Goal: Obtain resource: Download file/media

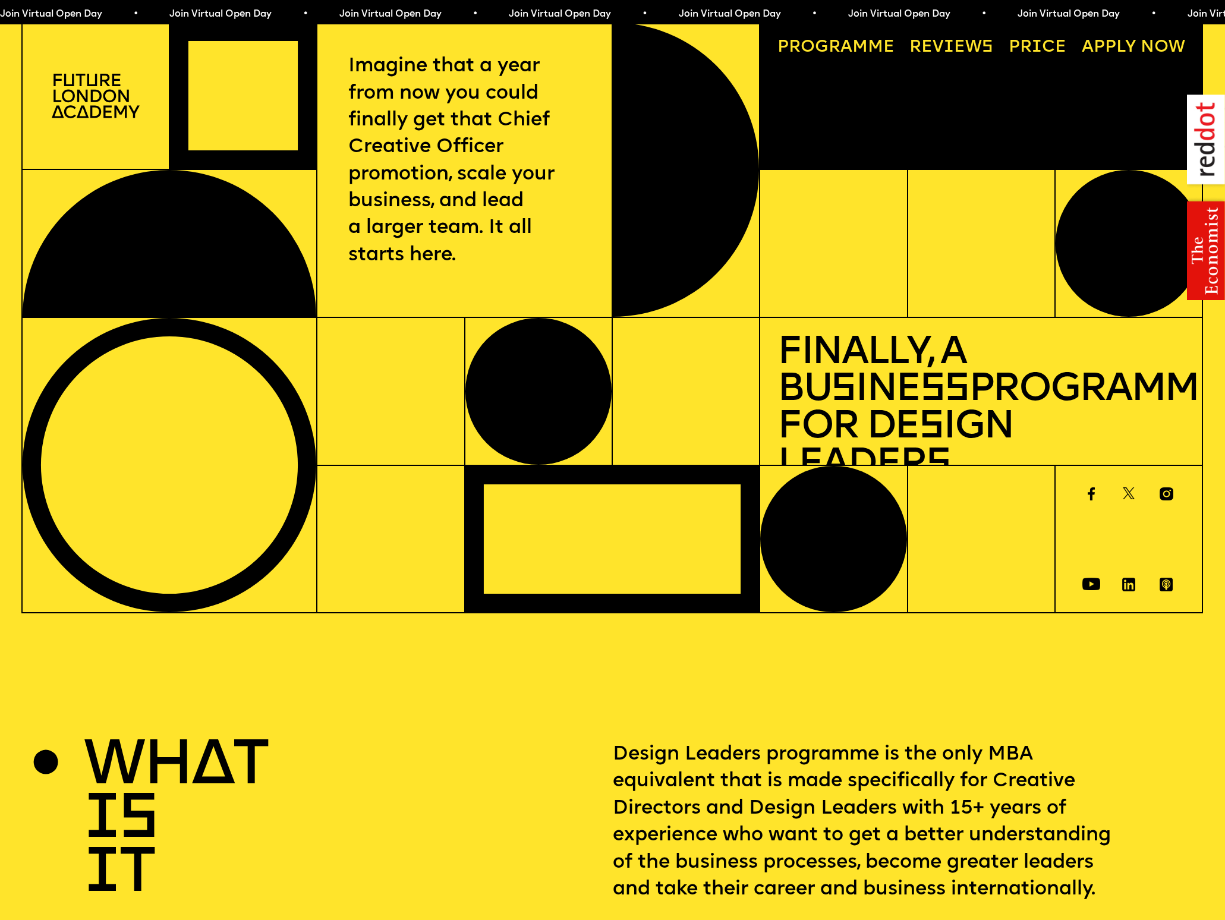
click at [1028, 46] on link "Price" at bounding box center [1037, 48] width 75 height 34
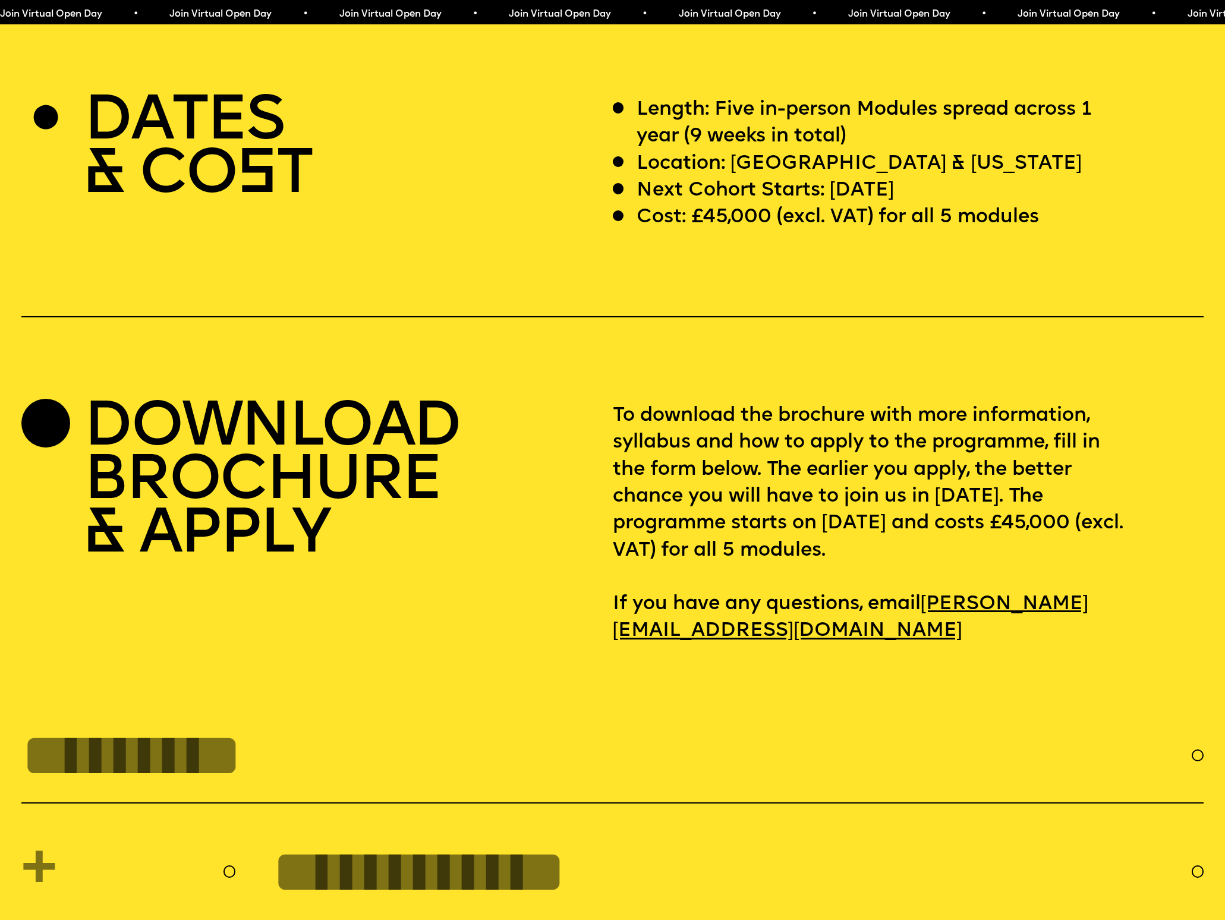
scroll to position [5007, 0]
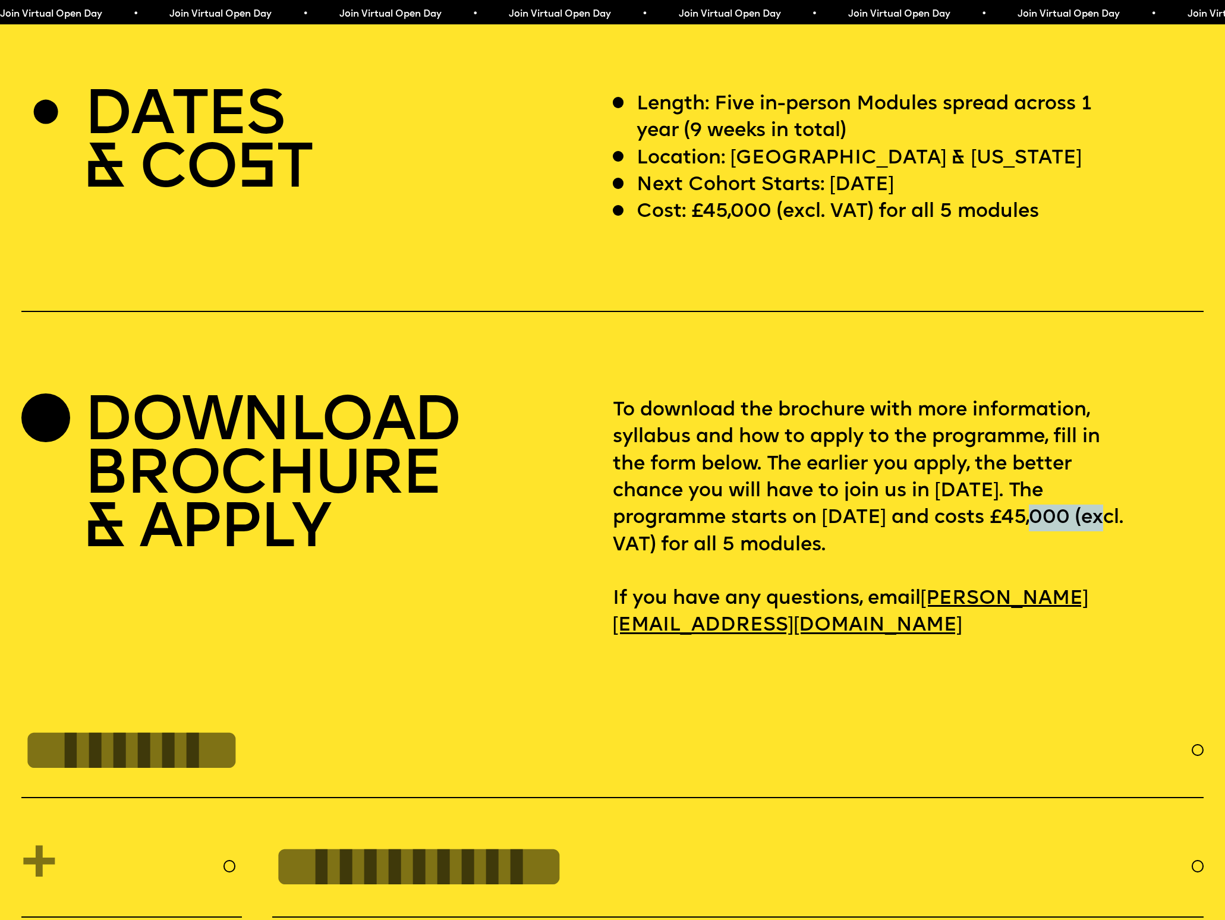
drag, startPoint x: 695, startPoint y: 516, endPoint x: 611, endPoint y: 516, distance: 83.8
click at [611, 516] on div "DOWNLOAD BROCHURE & APPLY To download the brochure with more information, sylla…" at bounding box center [612, 518] width 1182 height 242
drag, startPoint x: 661, startPoint y: 547, endPoint x: 673, endPoint y: 529, distance: 21.9
click at [662, 546] on p "To download the brochure with more information, syllabus and how to apply to th…" at bounding box center [908, 518] width 591 height 242
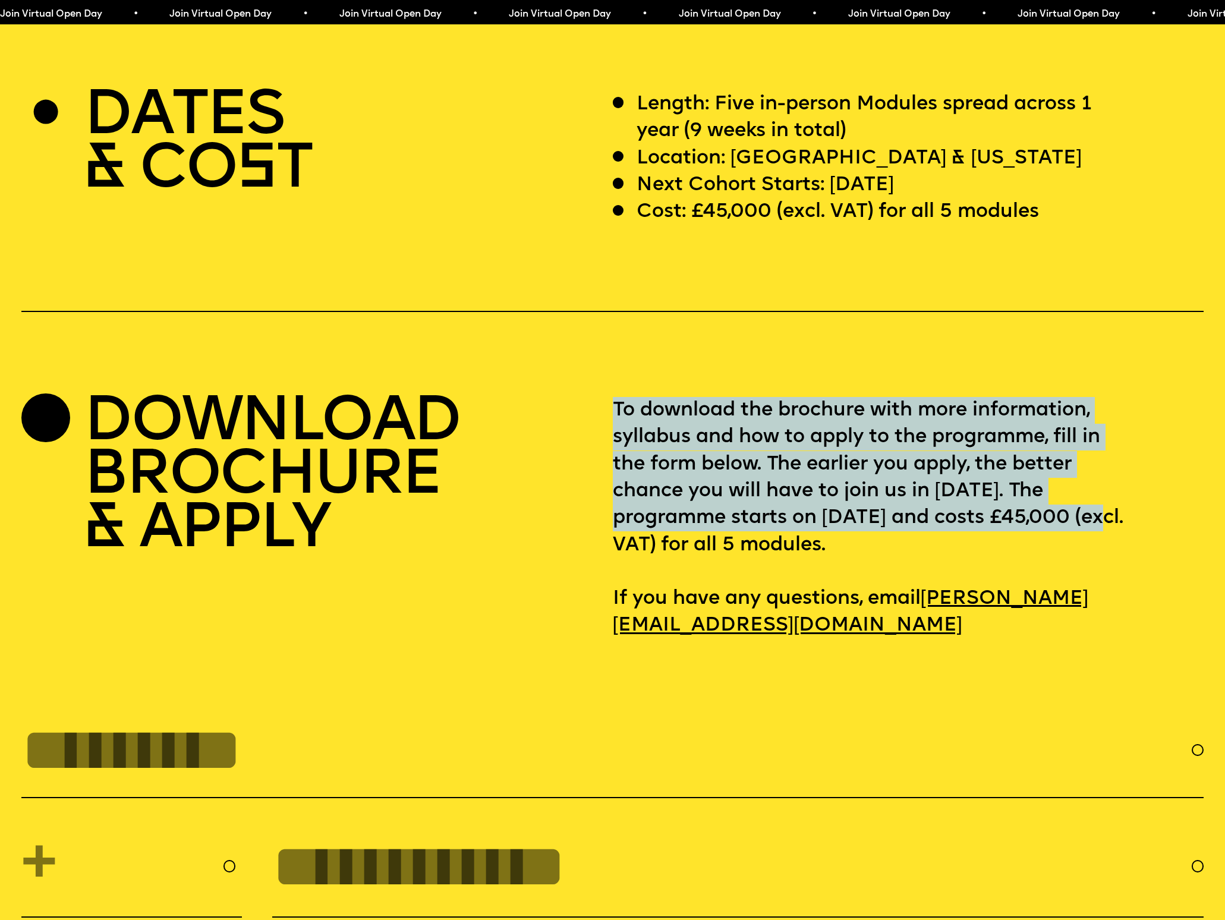
drag, startPoint x: 693, startPoint y: 516, endPoint x: 598, endPoint y: 513, distance: 94.5
click at [598, 513] on div "DOWNLOAD BROCHURE & APPLY To download the brochure with more information, sylla…" at bounding box center [612, 518] width 1182 height 242
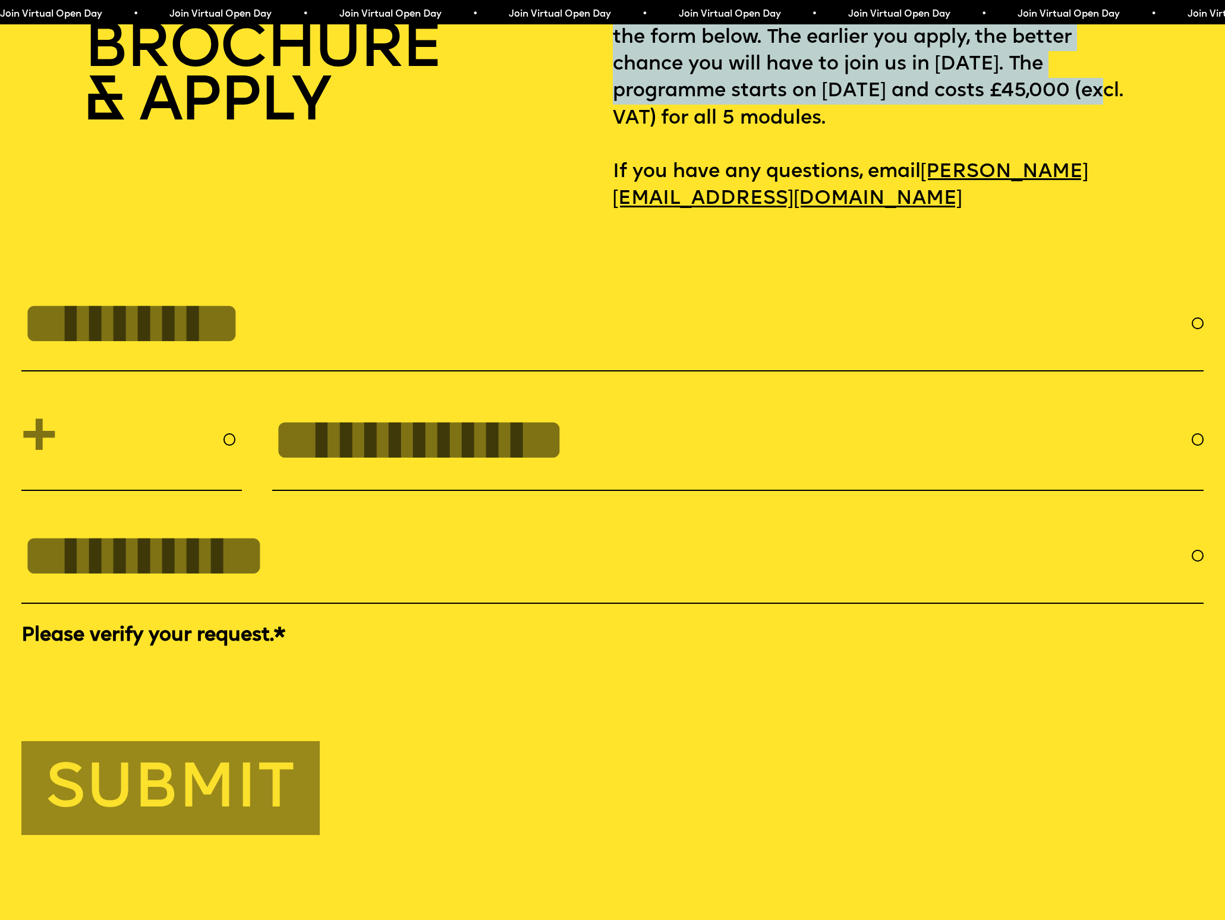
scroll to position [5032, 0]
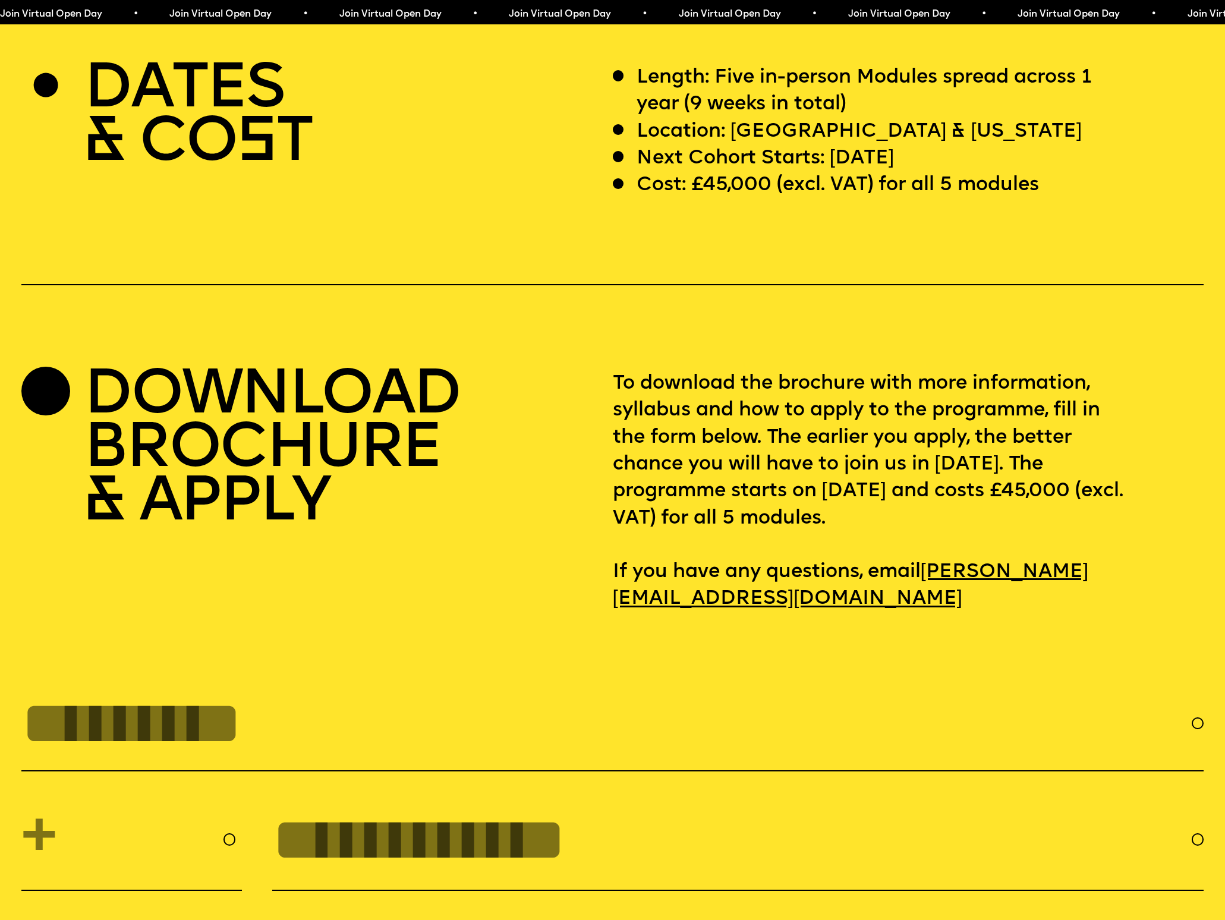
click at [1033, 501] on p "To download the brochure with more information, syllabus and how to apply to th…" at bounding box center [908, 491] width 591 height 242
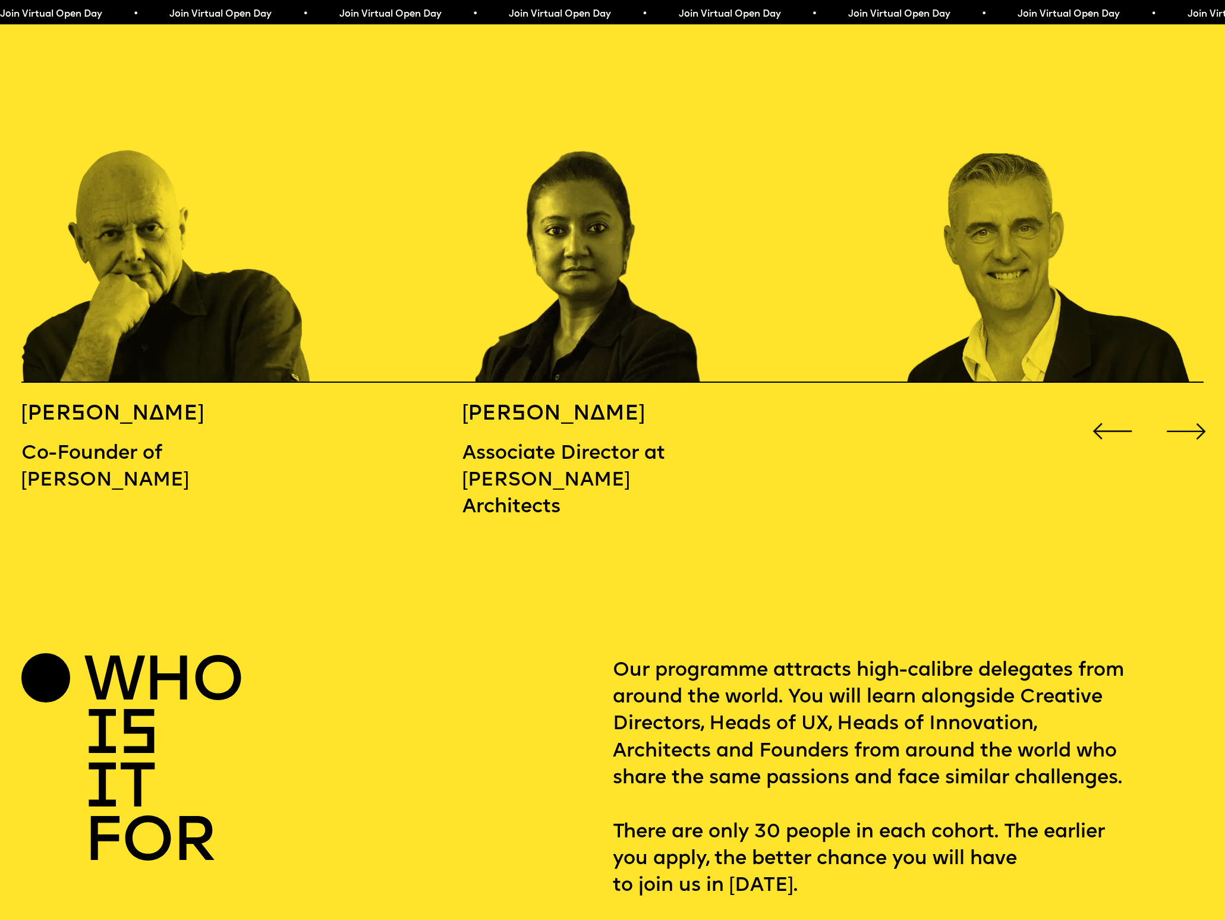
scroll to position [1800, 0]
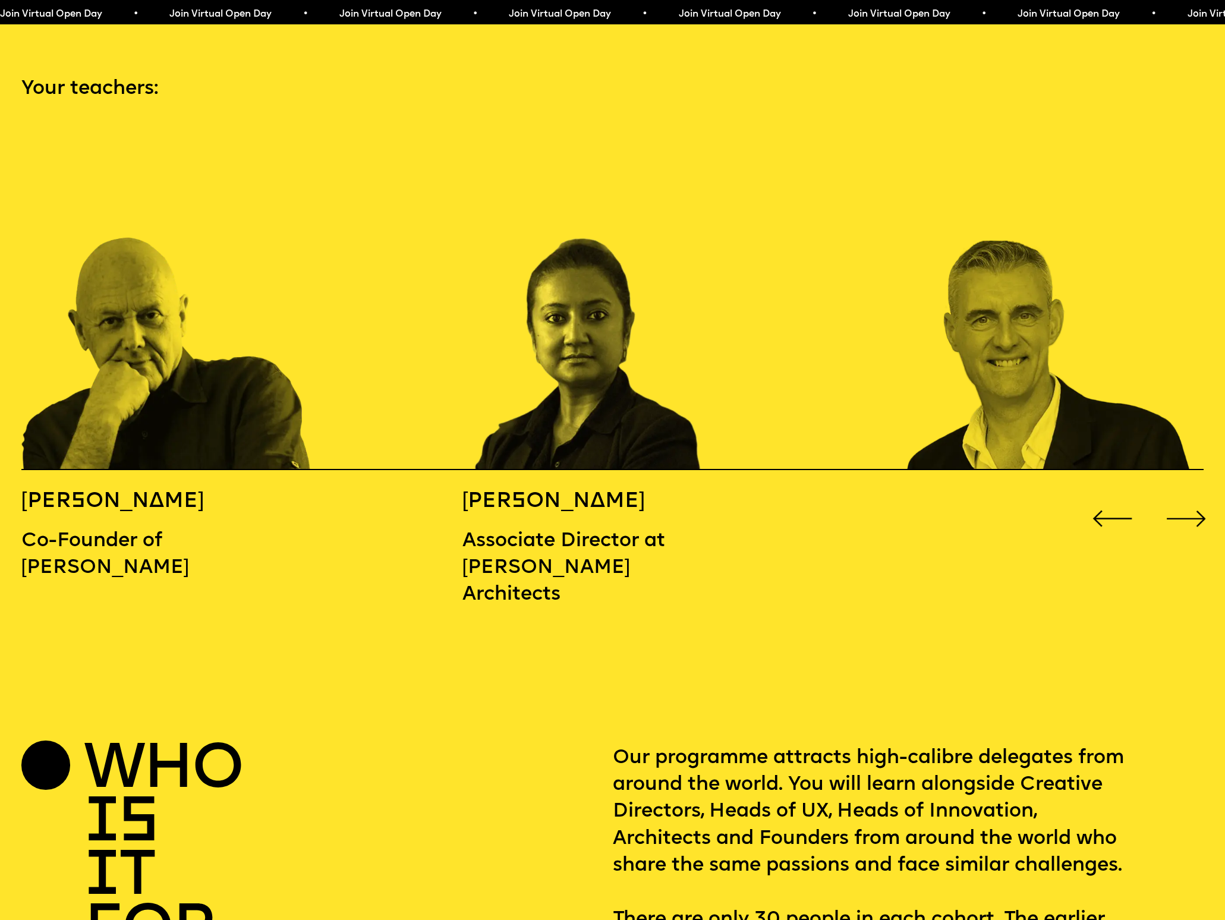
click at [1189, 494] on div "Next slide" at bounding box center [1186, 518] width 49 height 49
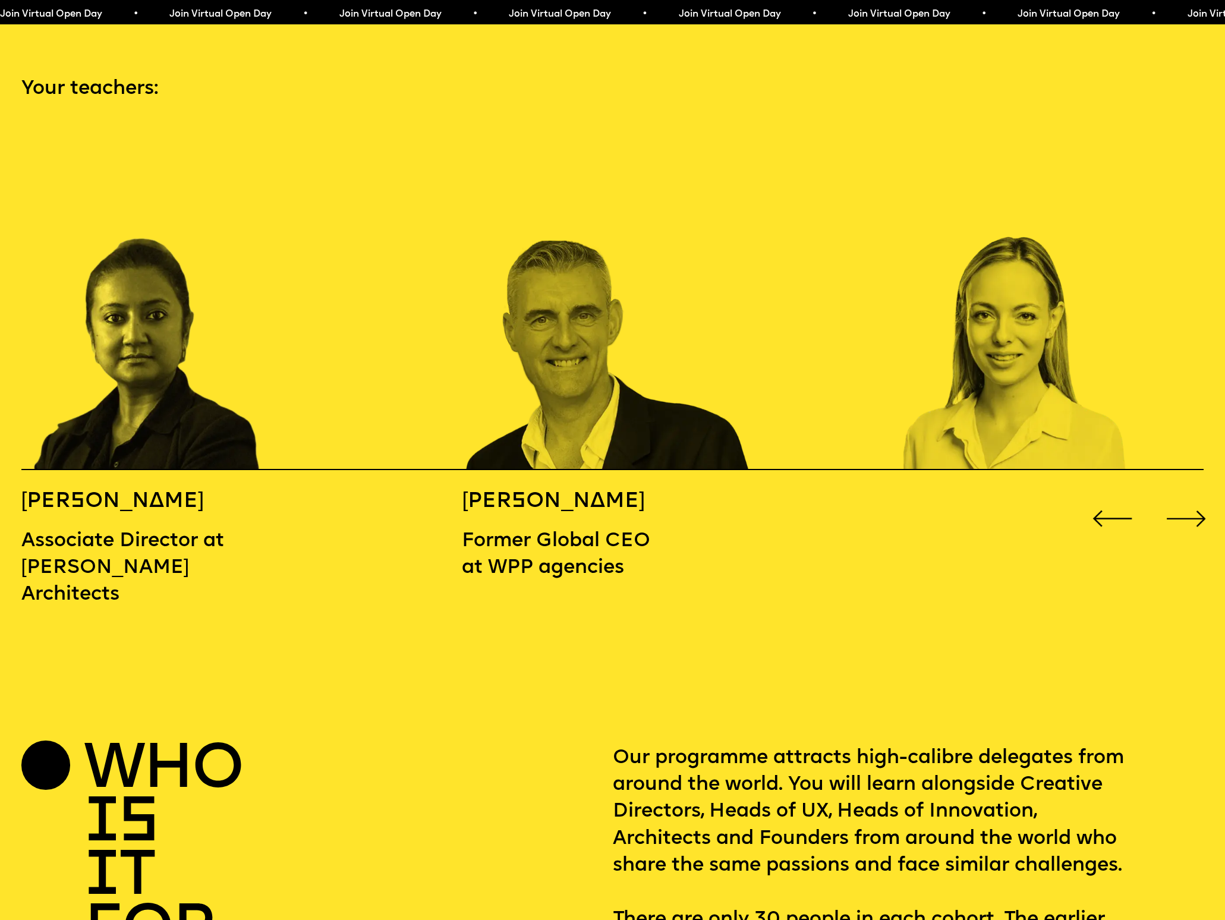
click at [1189, 494] on div "Next slide" at bounding box center [1186, 518] width 49 height 49
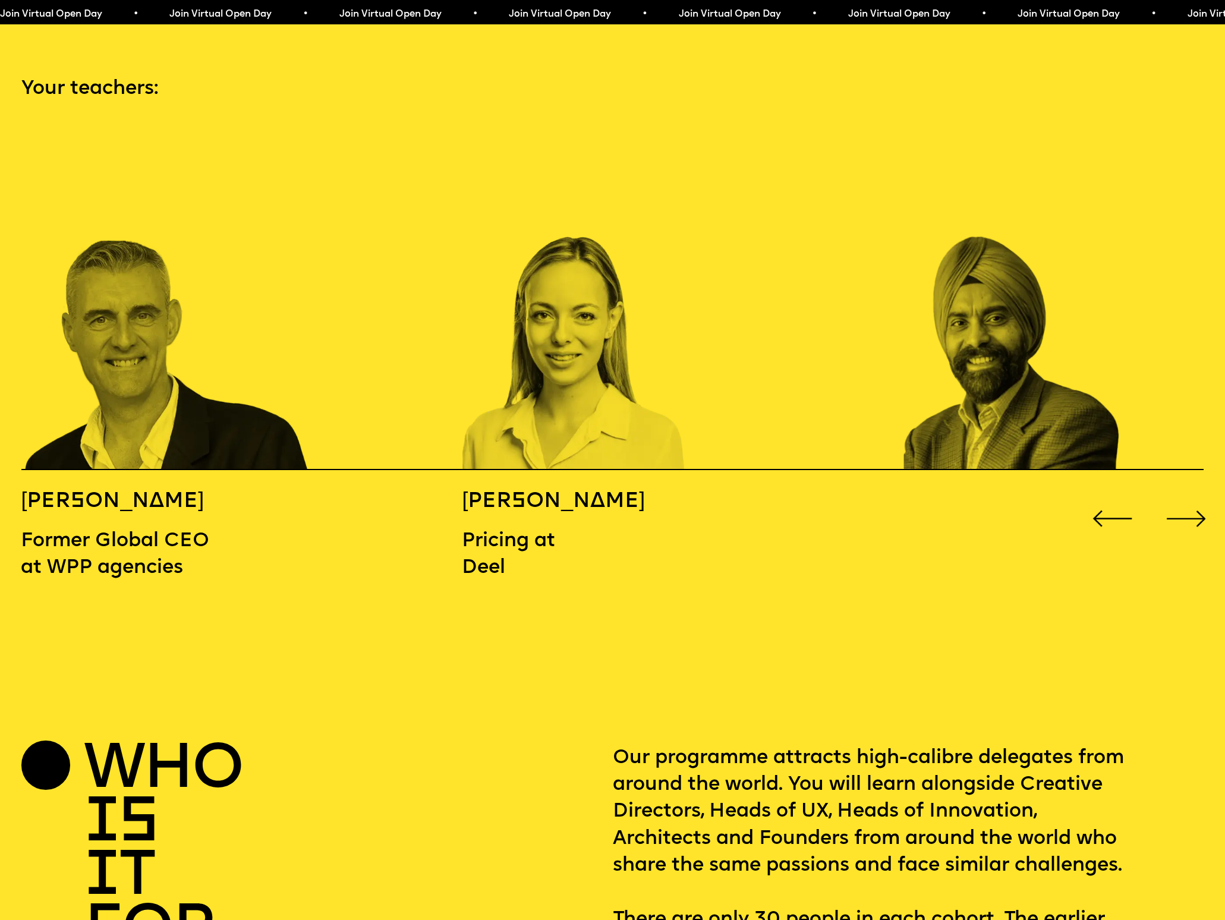
click at [1189, 494] on div "Next slide" at bounding box center [1186, 518] width 49 height 49
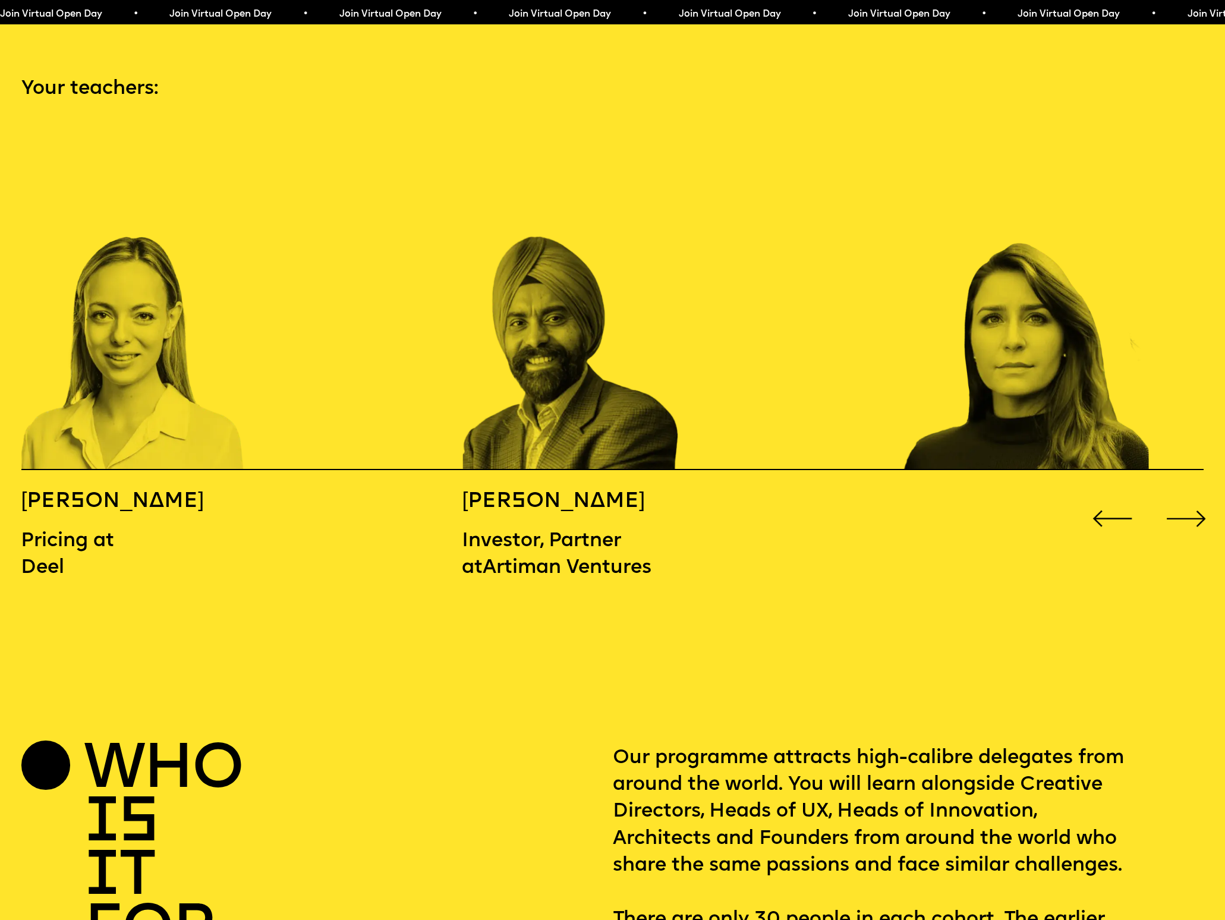
click at [1189, 494] on div "Next slide" at bounding box center [1186, 518] width 49 height 49
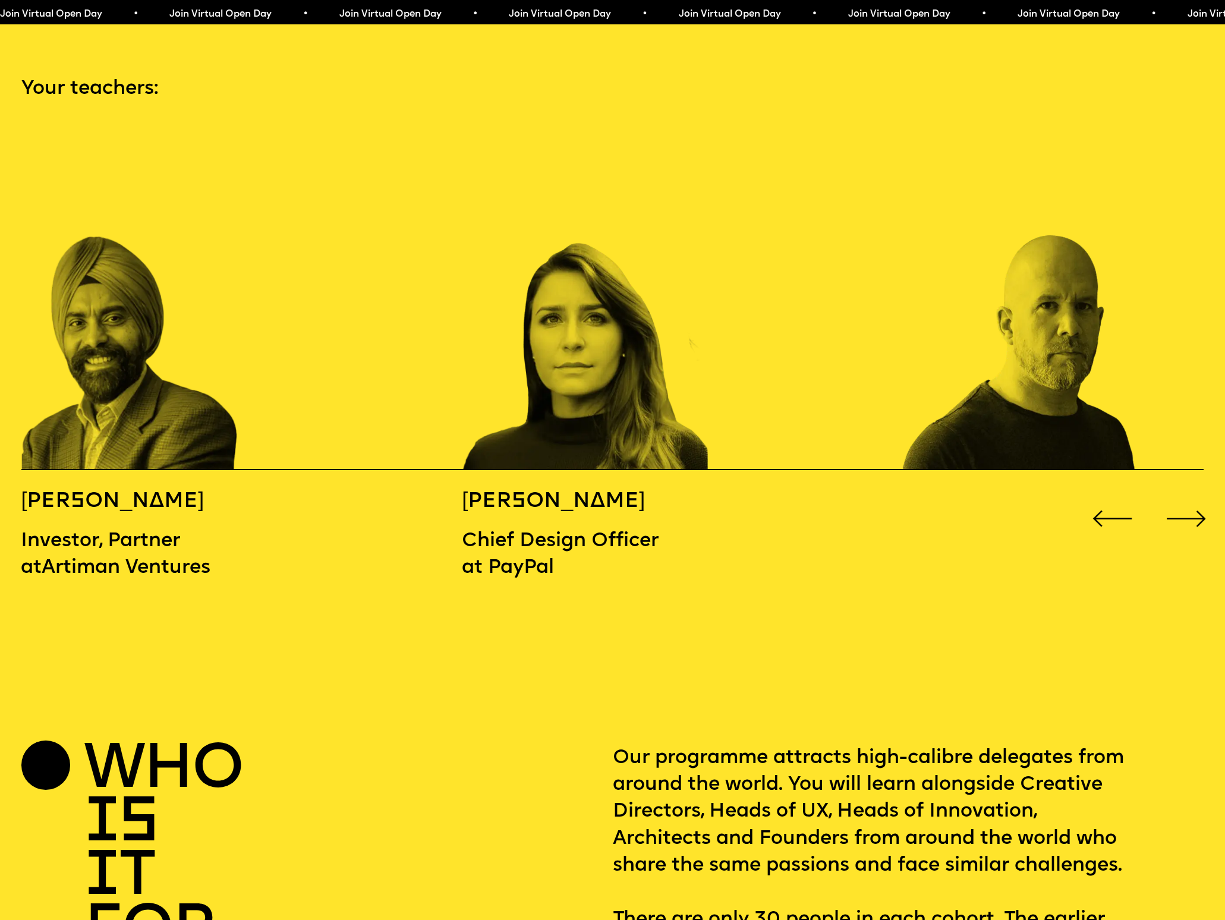
click at [1189, 494] on div "Next slide" at bounding box center [1186, 518] width 49 height 49
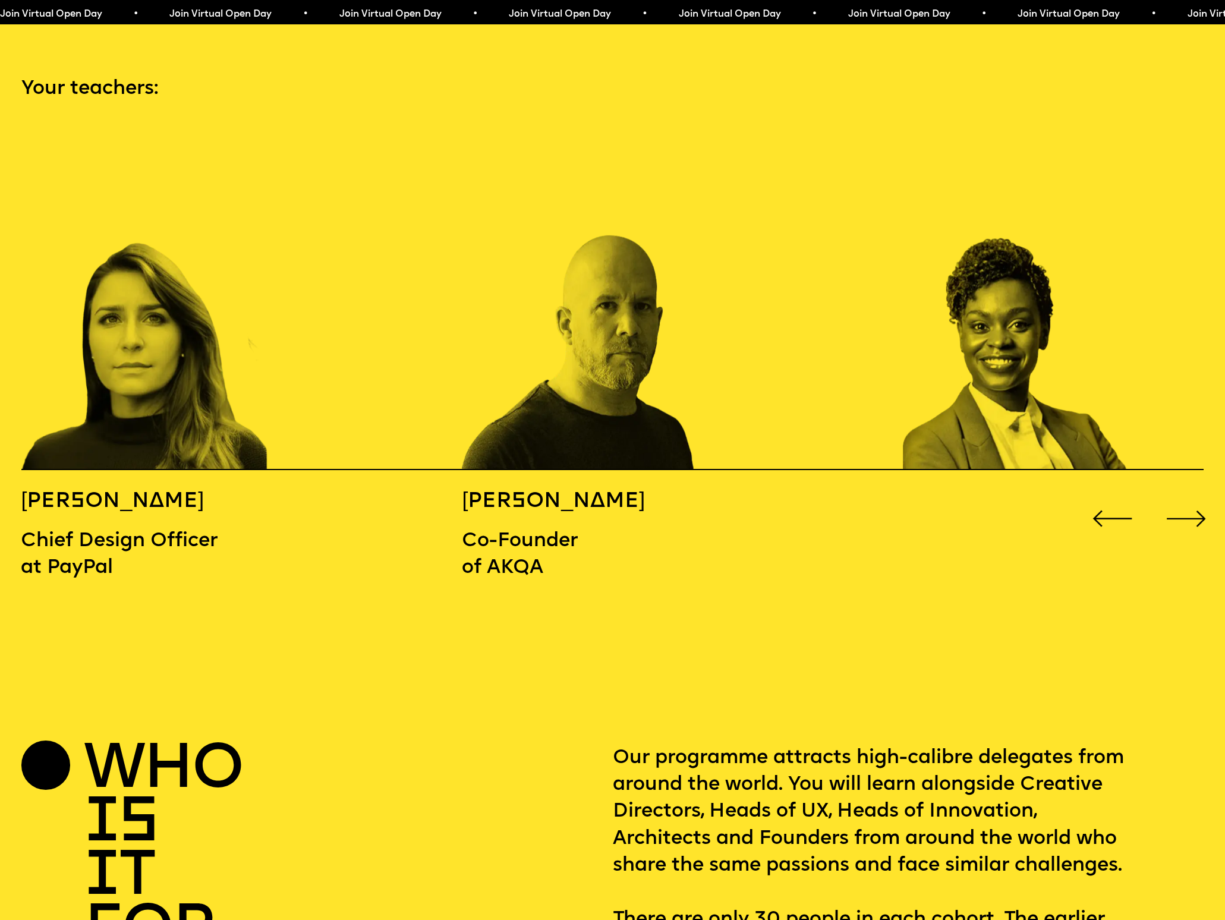
scroll to position [1800, 0]
click at [1186, 495] on div "Next slide" at bounding box center [1186, 519] width 49 height 49
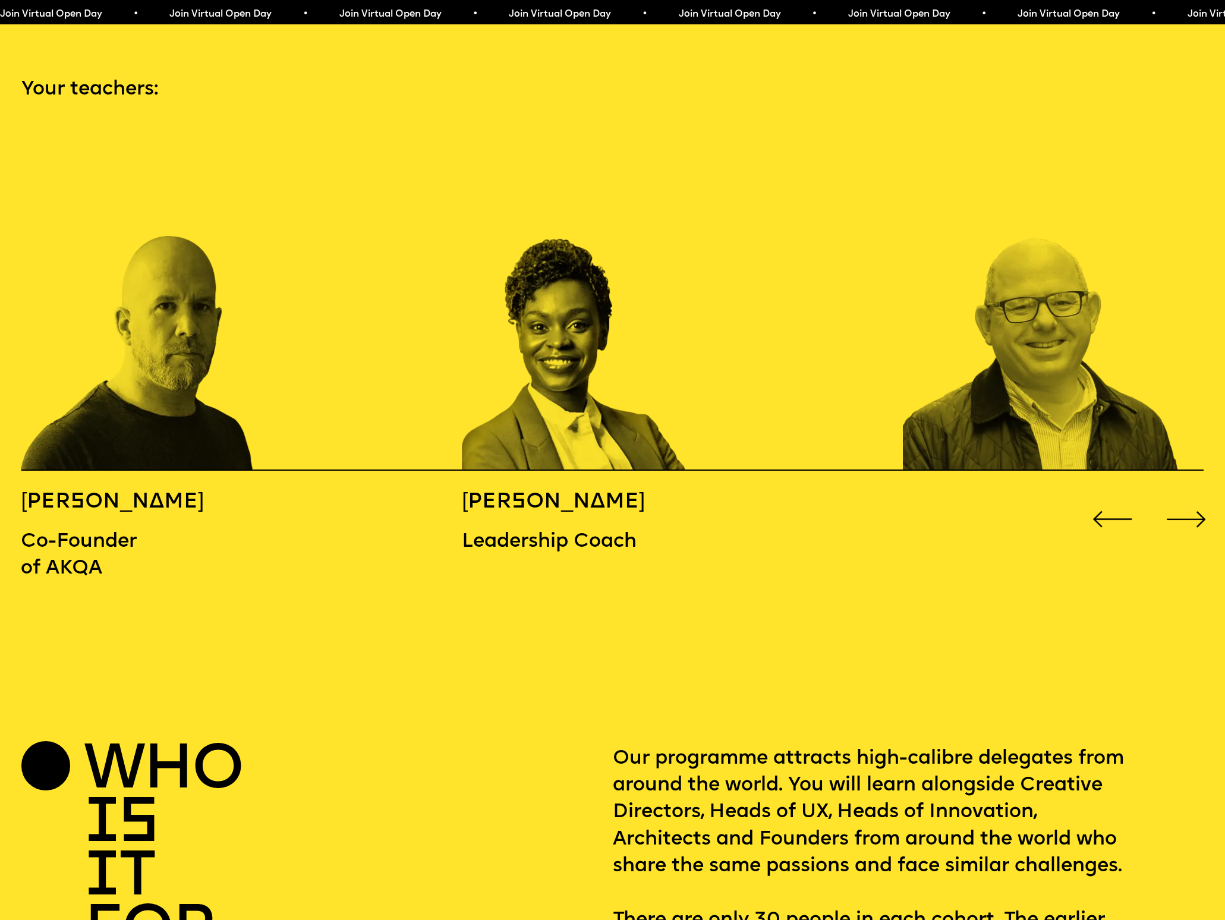
click at [1194, 495] on div "Next slide" at bounding box center [1186, 519] width 49 height 49
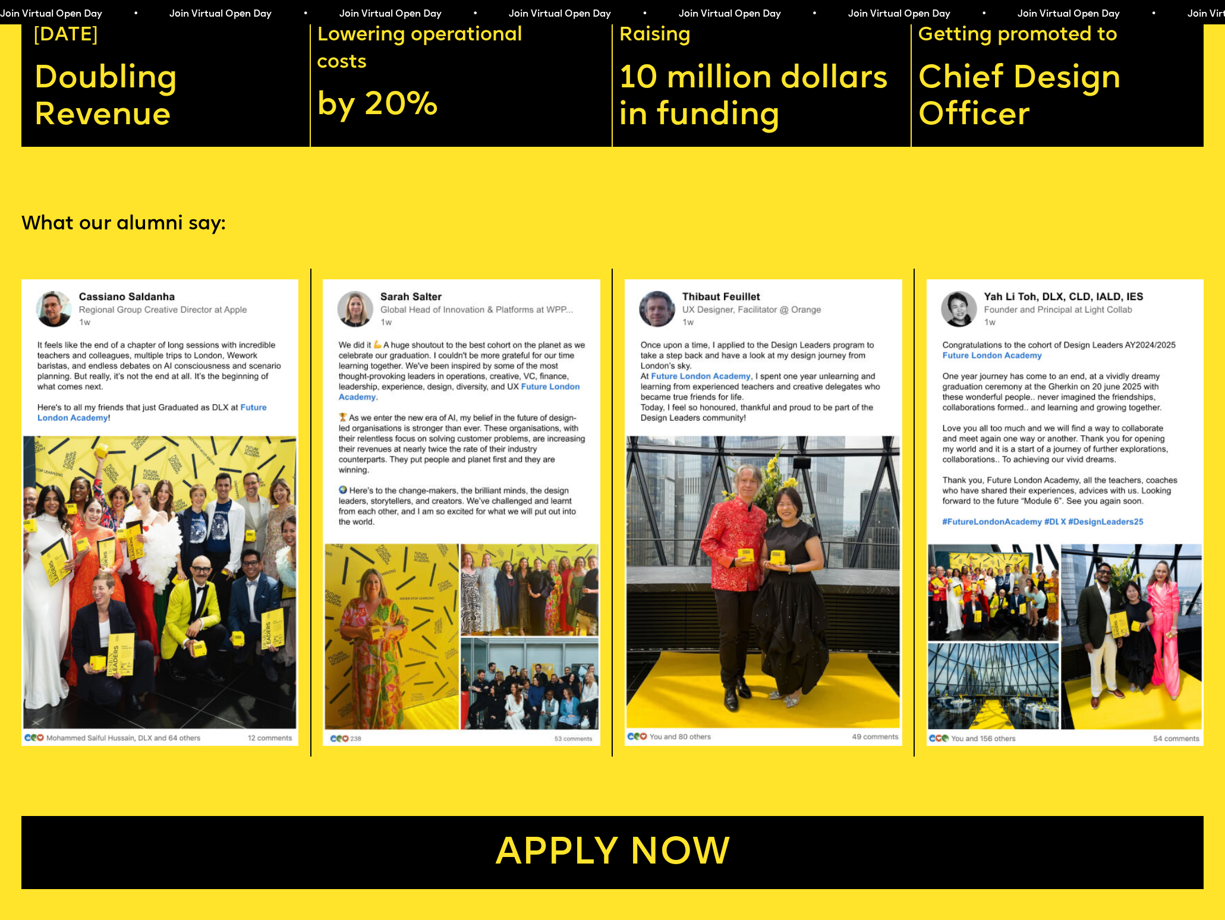
scroll to position [3234, 0]
